Goal: Information Seeking & Learning: Learn about a topic

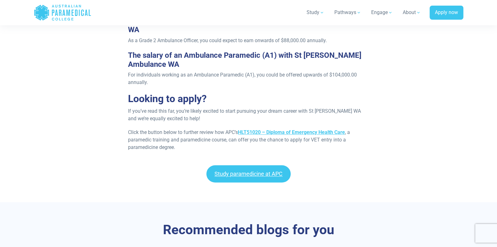
scroll to position [1530, 0]
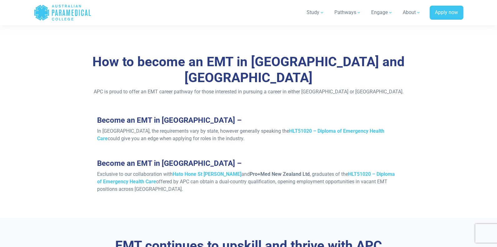
scroll to position [468, 0]
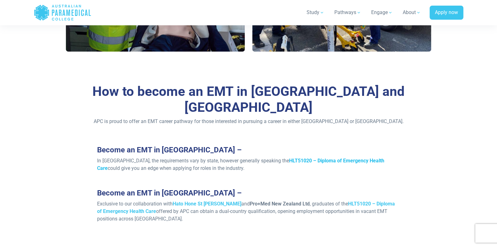
click at [310, 157] on strong "HLT51020 – Diploma of Emergency Health Care" at bounding box center [240, 163] width 287 height 13
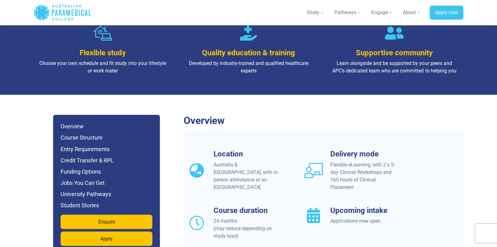
scroll to position [468, 0]
